Goal: Communication & Community: Answer question/provide support

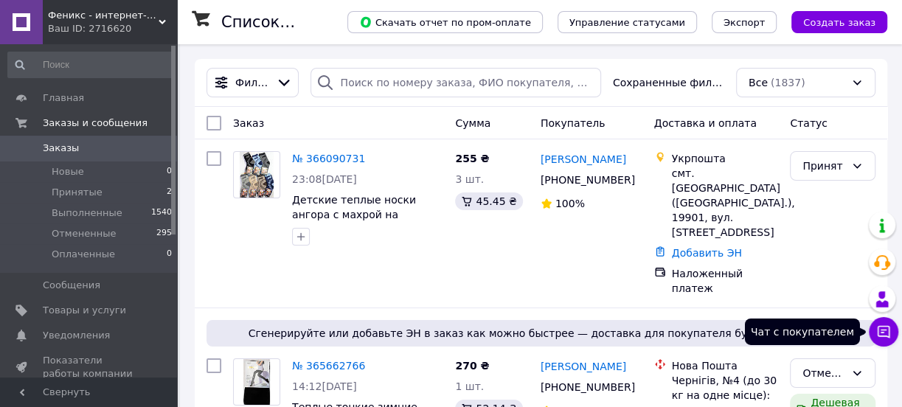
click at [891, 333] on button "Чат с покупателем" at bounding box center [883, 331] width 29 height 29
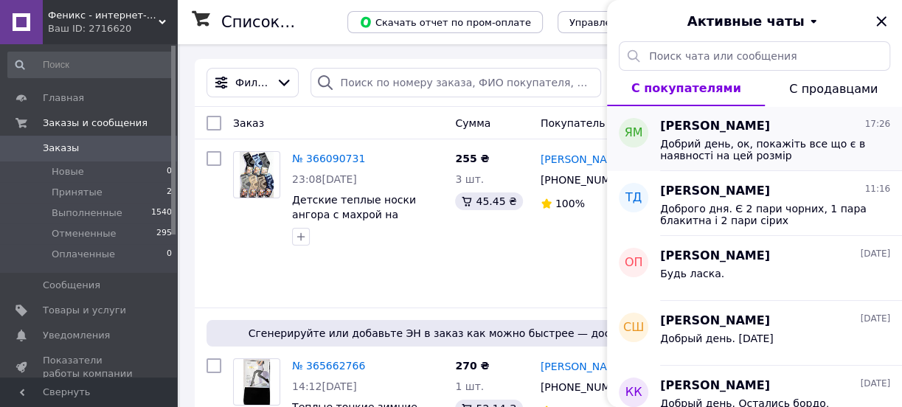
click at [814, 139] on span "Добрий день, ок, покажіть все що є в наявності на цей розмір" at bounding box center [764, 150] width 209 height 24
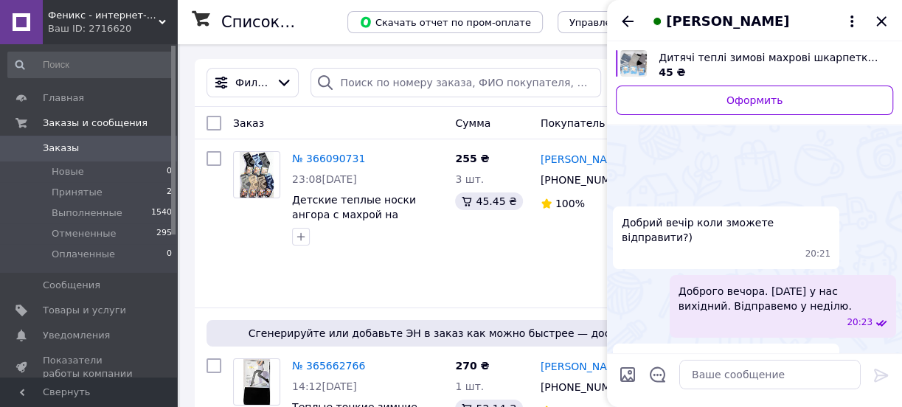
scroll to position [352, 0]
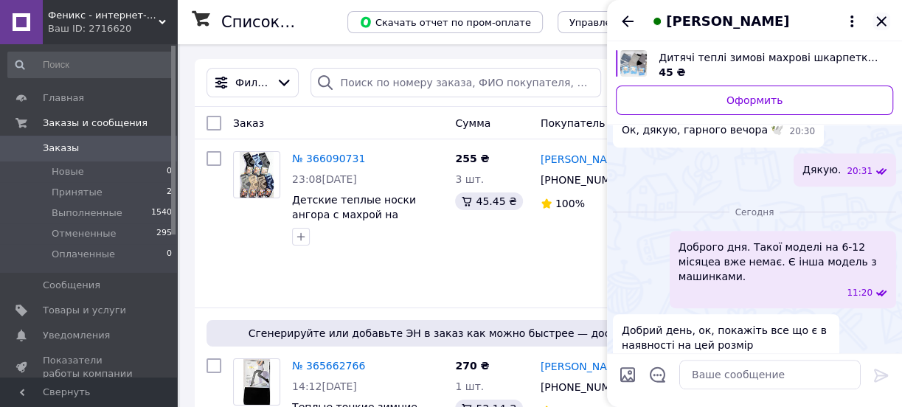
click at [879, 24] on icon "Закрыть" at bounding box center [881, 22] width 18 height 18
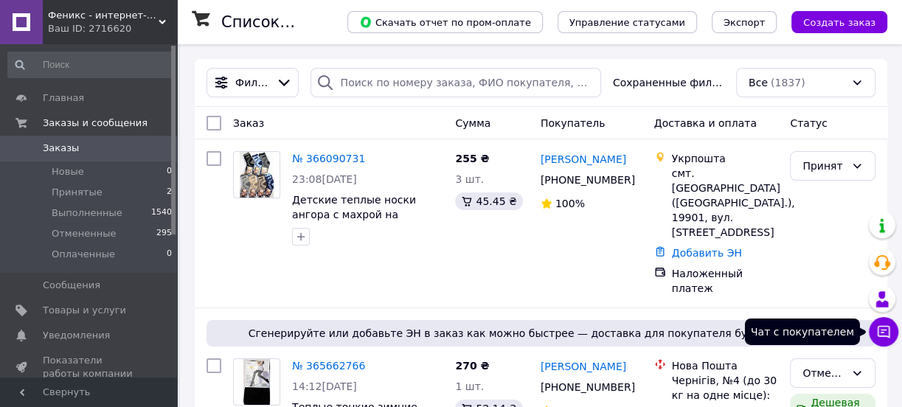
click at [890, 330] on icon at bounding box center [883, 331] width 15 height 15
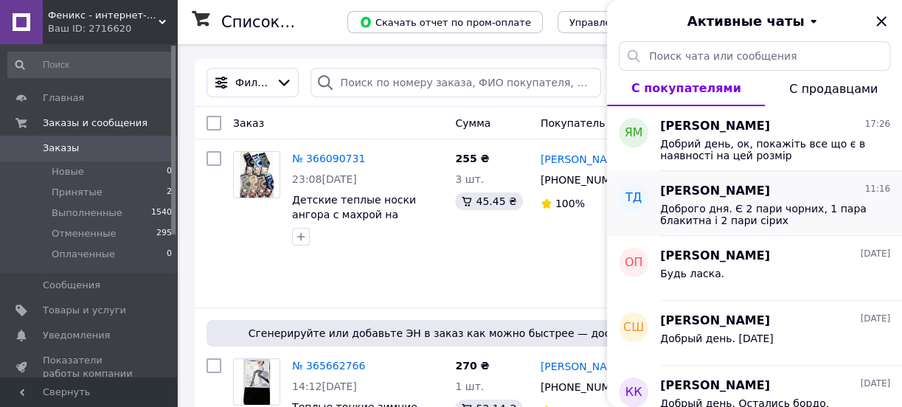
click at [793, 215] on span "Доброго дня. Є 2 пари чорних, 1 пара блакитна і 2 пари сірих" at bounding box center [764, 215] width 209 height 24
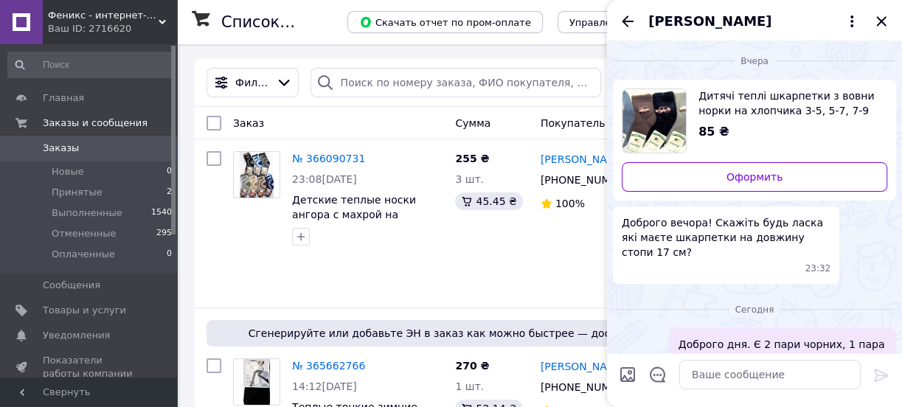
scroll to position [29, 0]
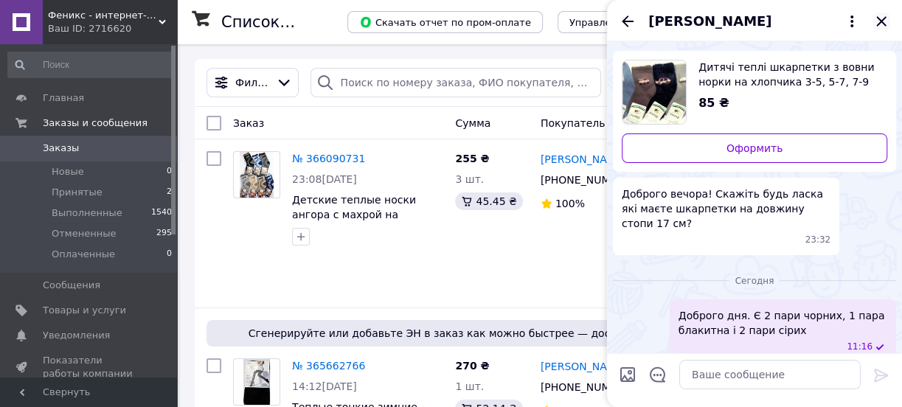
click at [877, 18] on icon "Закрыть" at bounding box center [881, 21] width 10 height 10
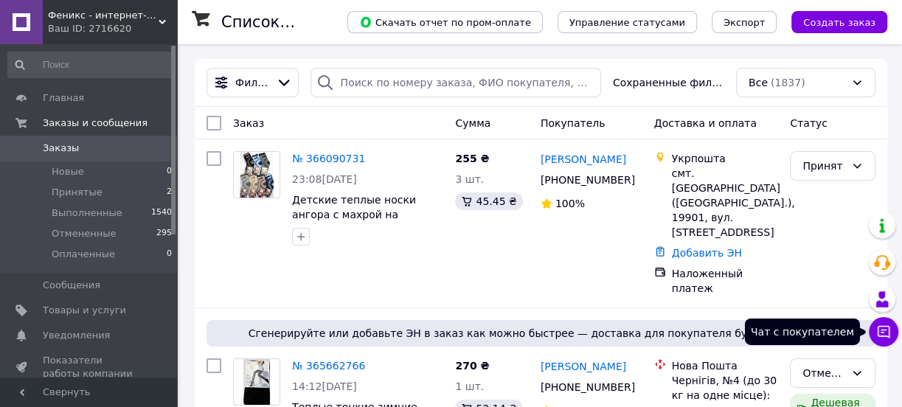
click at [885, 335] on icon at bounding box center [883, 332] width 13 height 13
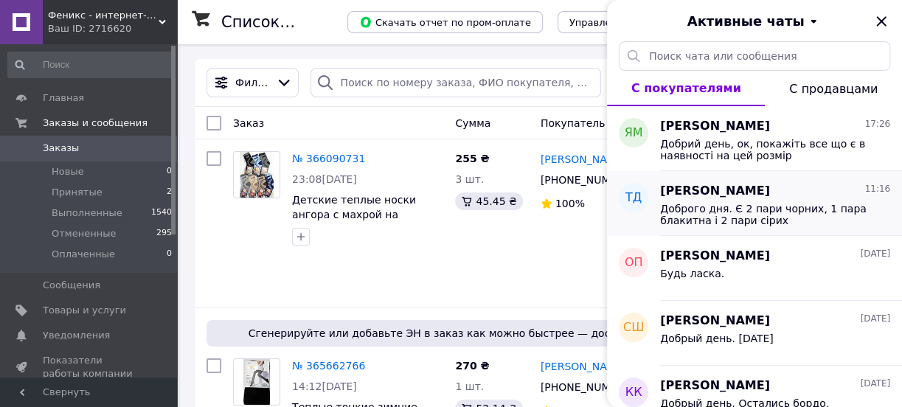
click at [800, 212] on span "Доброго дня. Є 2 пари чорних, 1 пара блакитна і 2 пари сірих" at bounding box center [764, 215] width 209 height 24
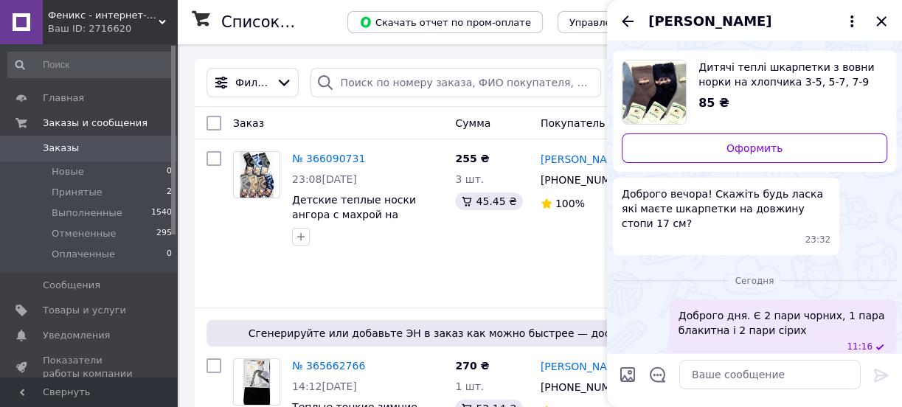
click at [886, 10] on div "[PERSON_NAME]" at bounding box center [754, 20] width 295 height 41
click at [881, 20] on icon "Закрыть" at bounding box center [881, 21] width 10 height 10
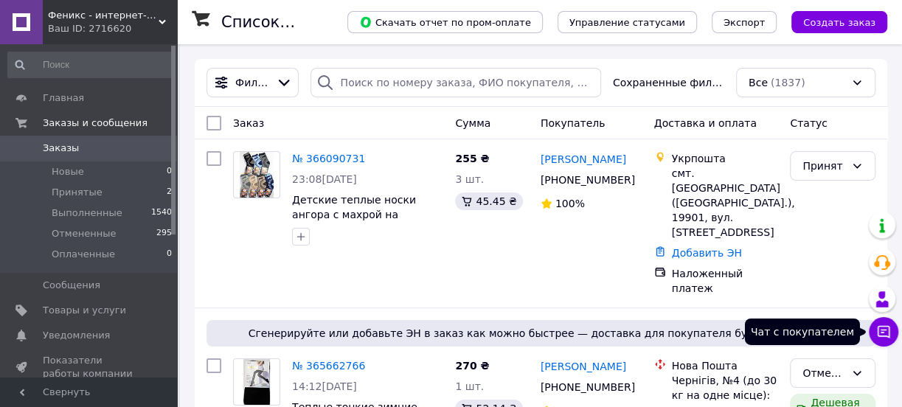
click at [877, 334] on icon at bounding box center [883, 332] width 13 height 13
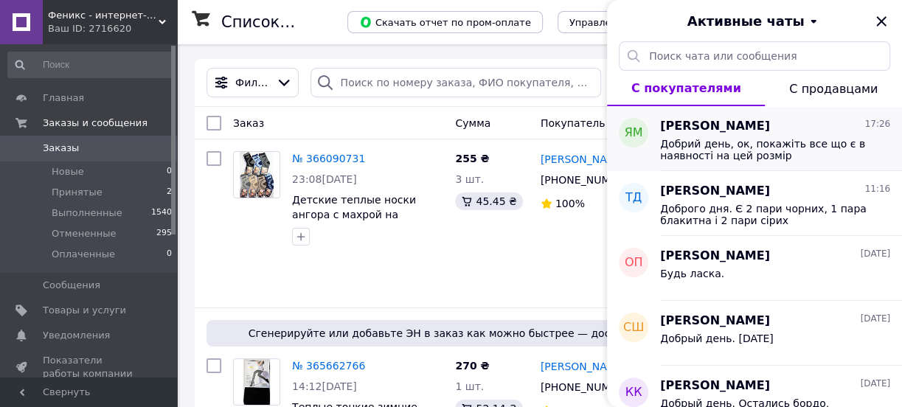
click at [789, 154] on span "Добрий день, ок, покажіть все що є в наявності на цей розмір" at bounding box center [764, 150] width 209 height 24
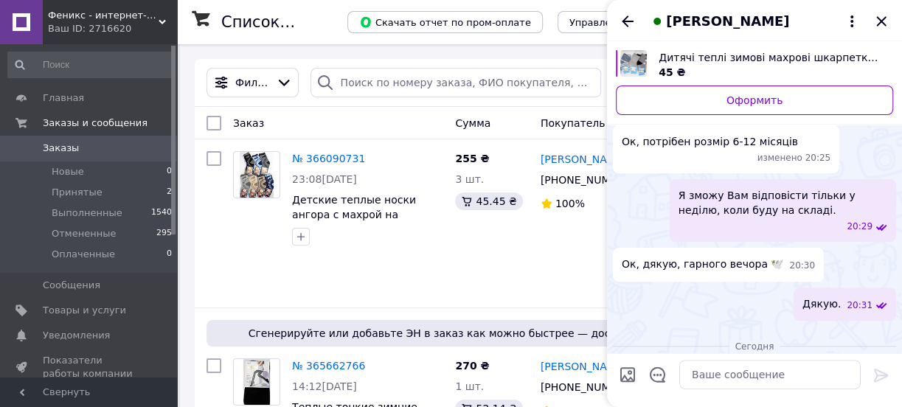
scroll to position [314, 0]
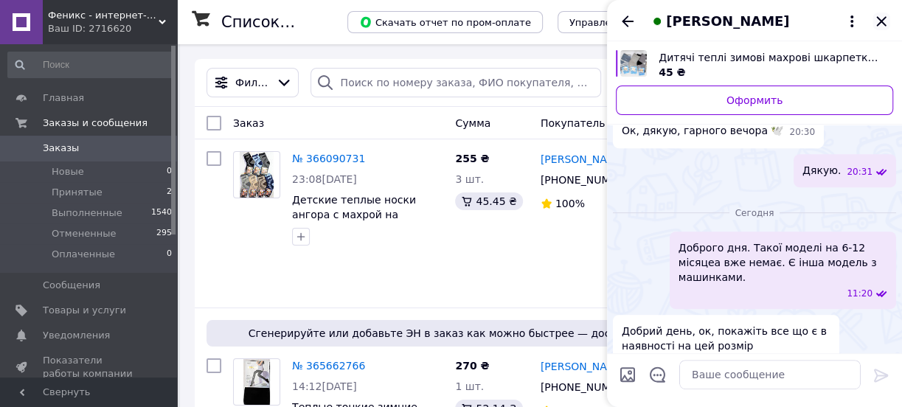
click at [885, 15] on icon "Закрыть" at bounding box center [881, 22] width 18 height 18
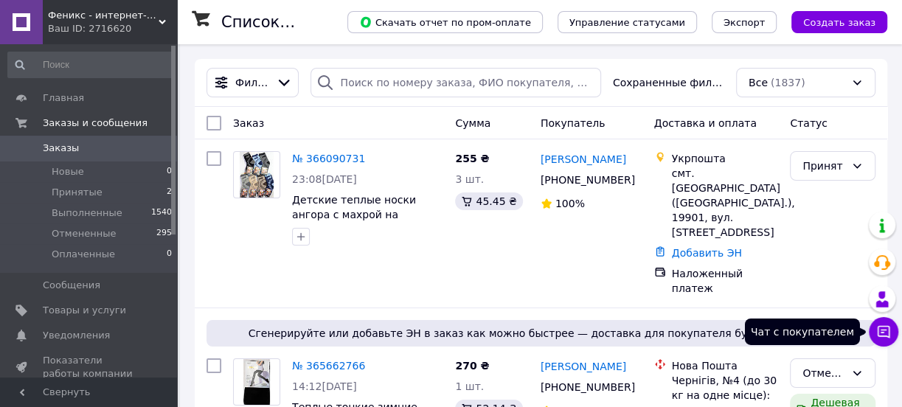
click at [892, 335] on button "Чат с покупателем" at bounding box center [883, 331] width 29 height 29
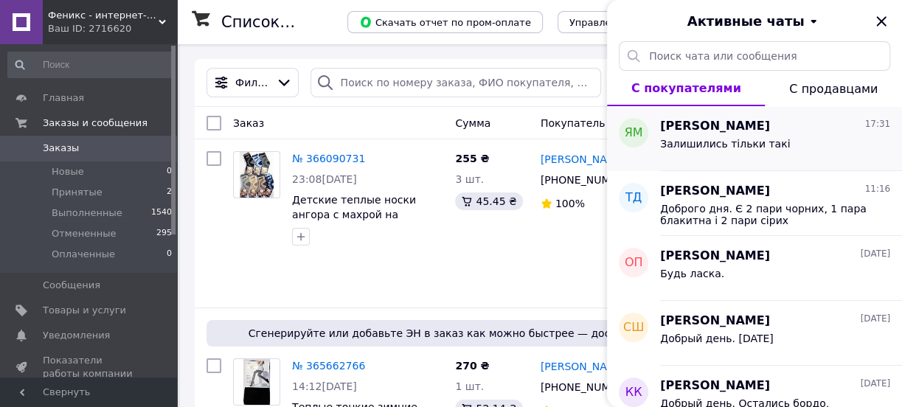
click at [806, 128] on div "[PERSON_NAME] 17:31" at bounding box center [775, 126] width 230 height 17
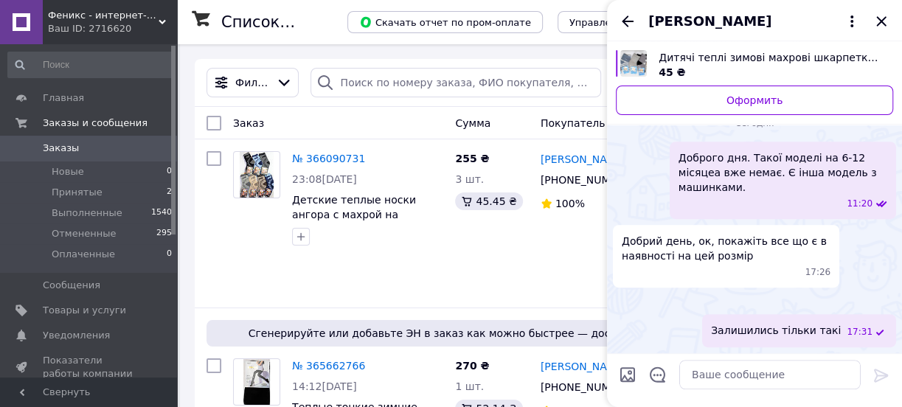
scroll to position [581, 0]
click at [883, 17] on icon "Закрыть" at bounding box center [881, 22] width 18 height 18
